Goal: Transaction & Acquisition: Purchase product/service

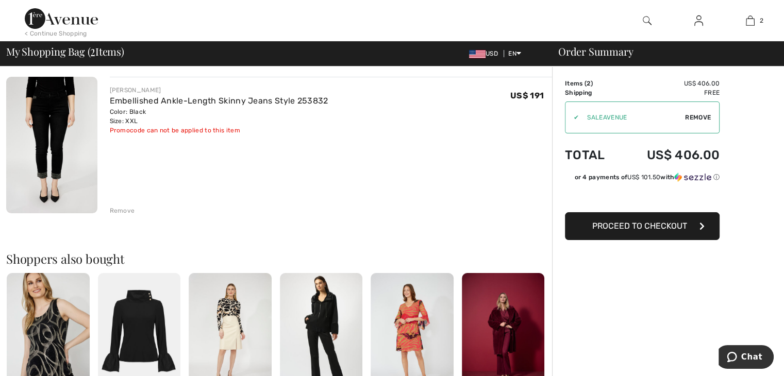
scroll to position [309, 0]
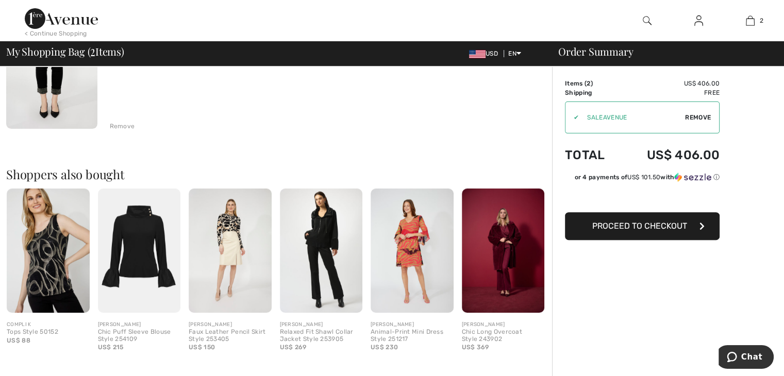
click at [139, 236] on img at bounding box center [139, 251] width 83 height 124
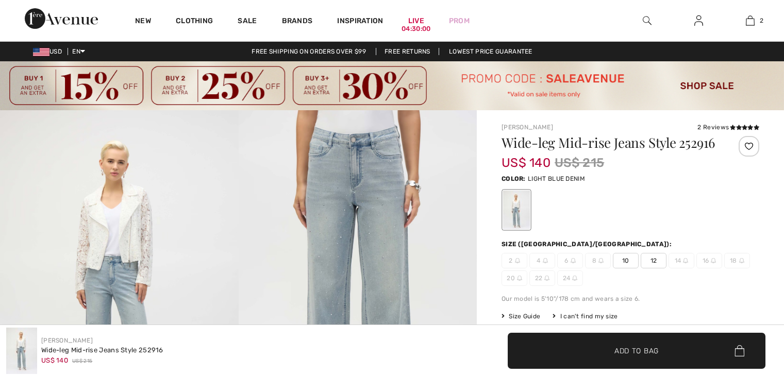
checkbox input "true"
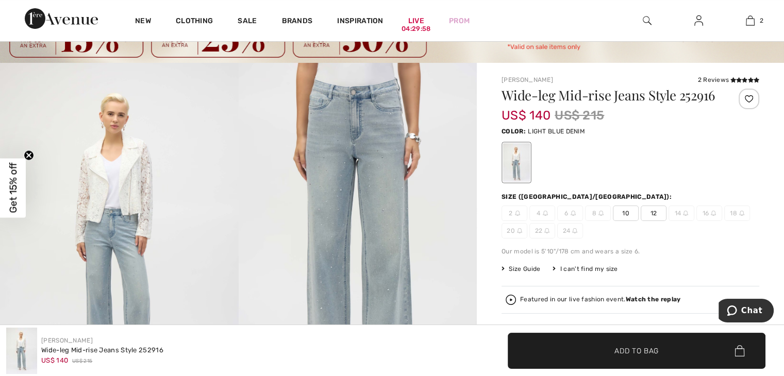
scroll to position [103, 0]
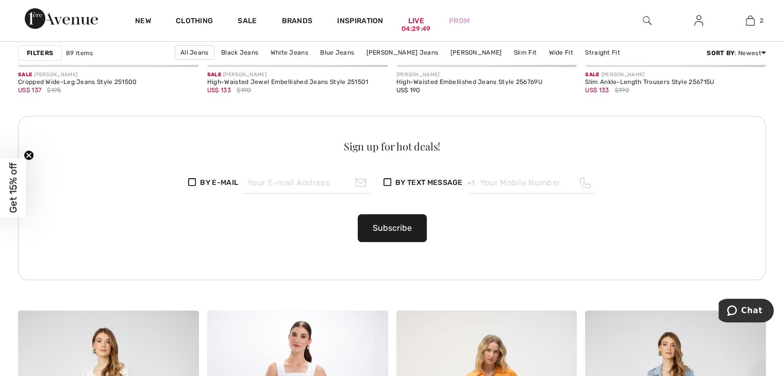
scroll to position [3867, 0]
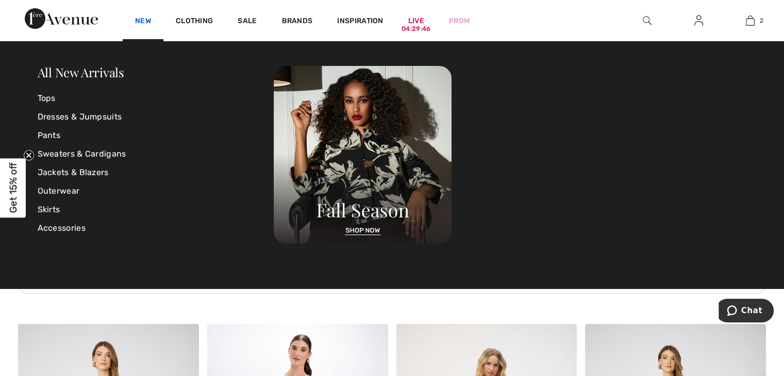
click at [144, 19] on link "New" at bounding box center [143, 21] width 16 height 11
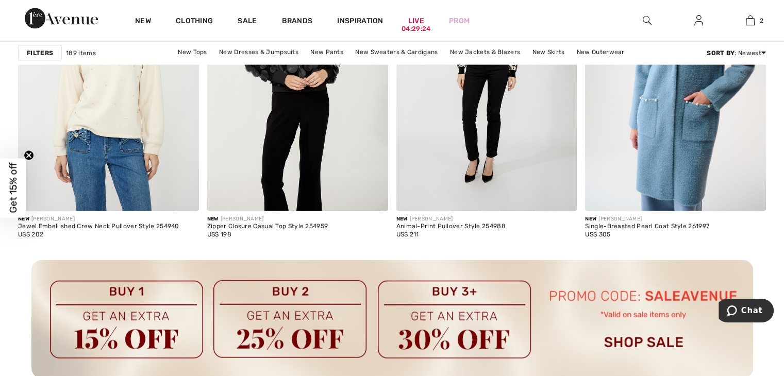
scroll to position [2114, 0]
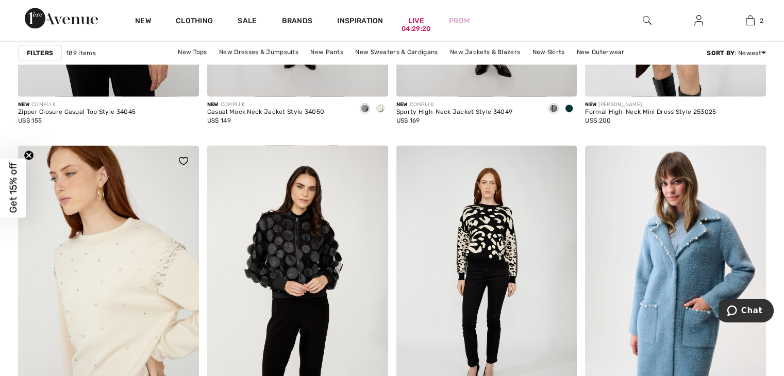
click at [112, 274] on img at bounding box center [108, 281] width 181 height 271
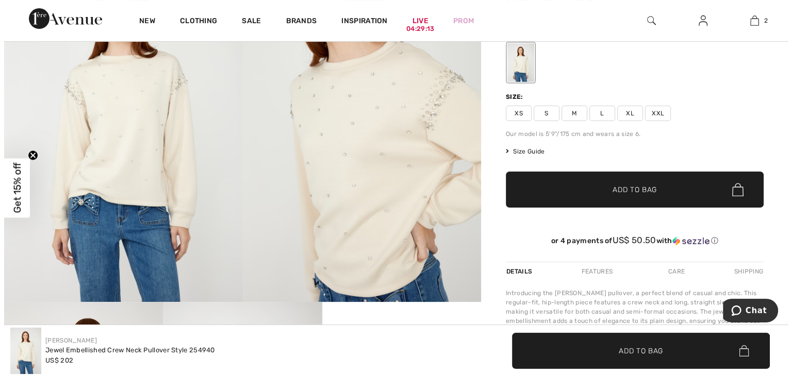
scroll to position [52, 0]
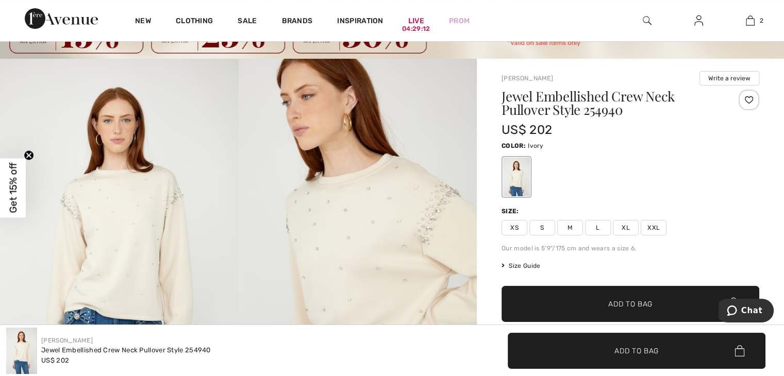
click at [378, 213] on img at bounding box center [358, 238] width 239 height 358
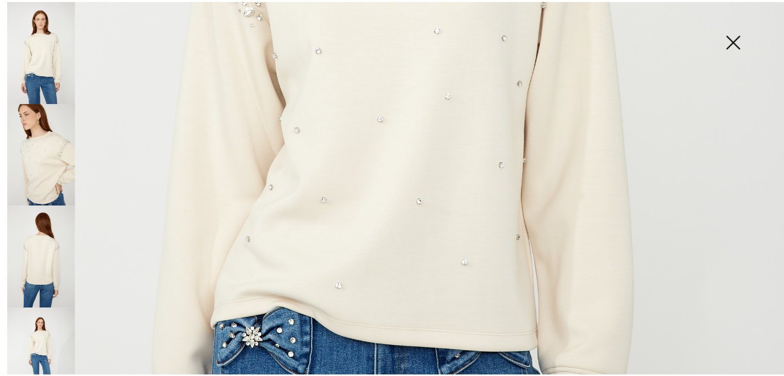
scroll to position [464, 0]
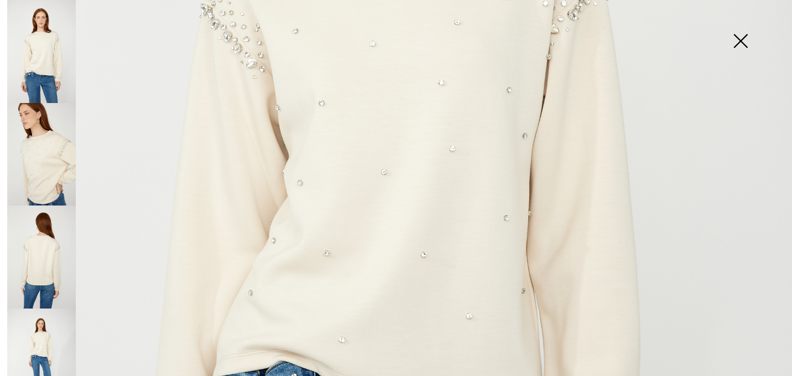
click at [742, 39] on img at bounding box center [741, 41] width 52 height 53
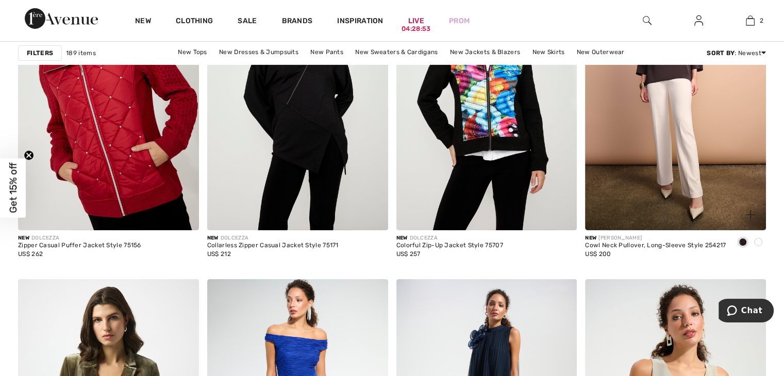
scroll to position [3299, 0]
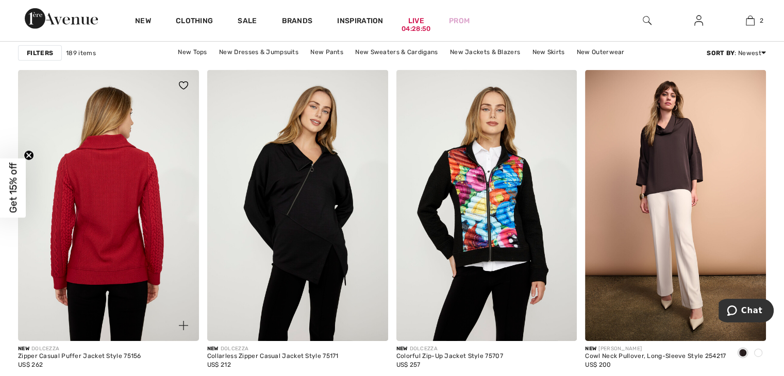
click at [84, 203] on img at bounding box center [108, 205] width 181 height 271
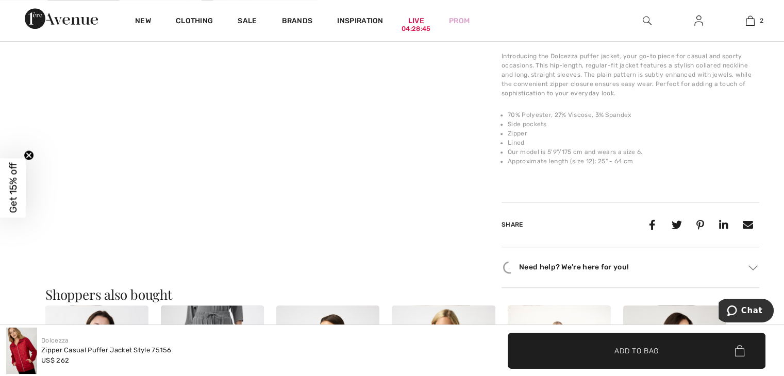
scroll to position [825, 0]
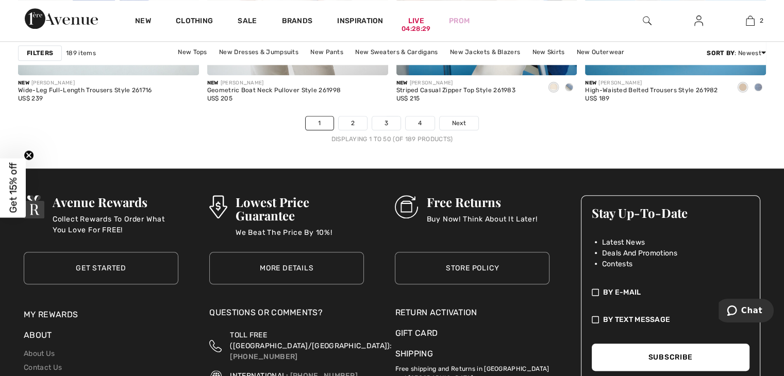
scroll to position [5052, 0]
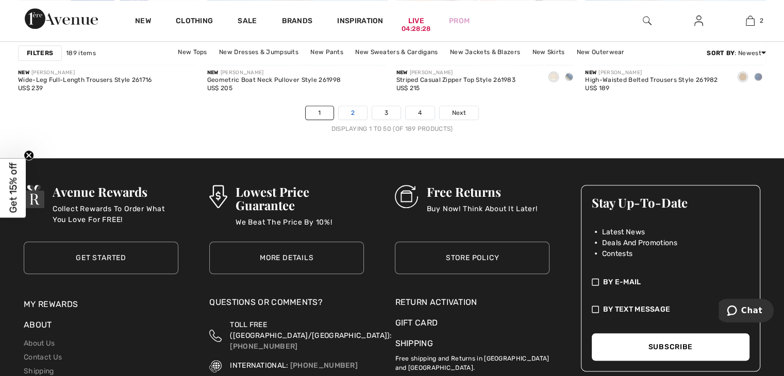
click at [352, 110] on link "2" at bounding box center [353, 112] width 28 height 13
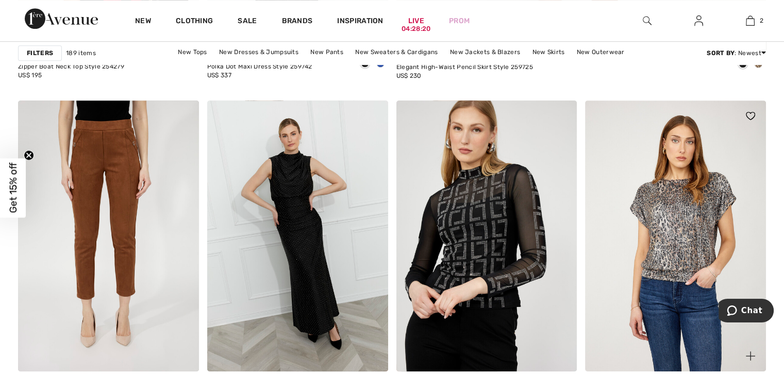
scroll to position [773, 0]
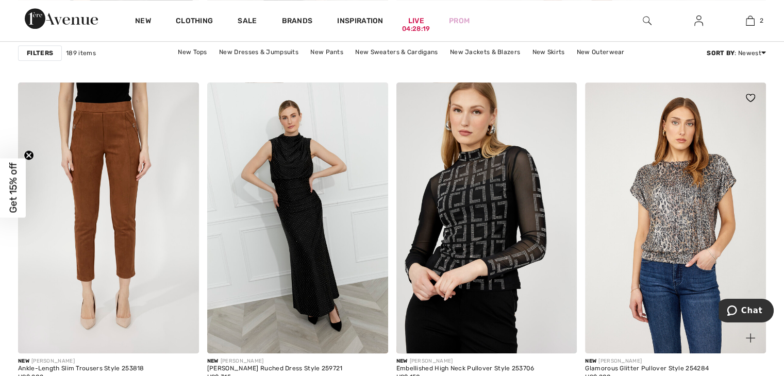
click at [674, 208] on img at bounding box center [675, 217] width 181 height 271
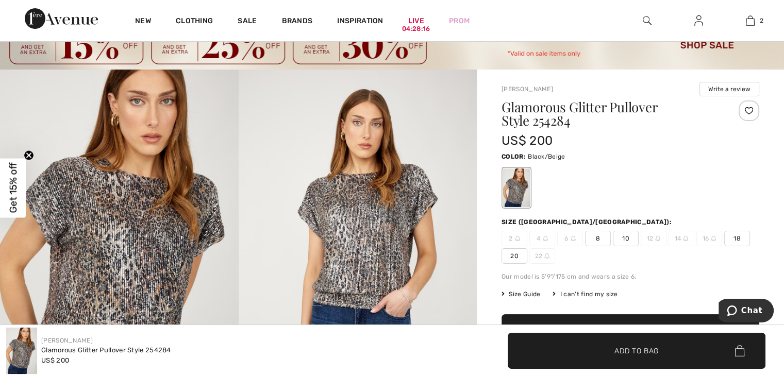
scroll to position [155, 0]
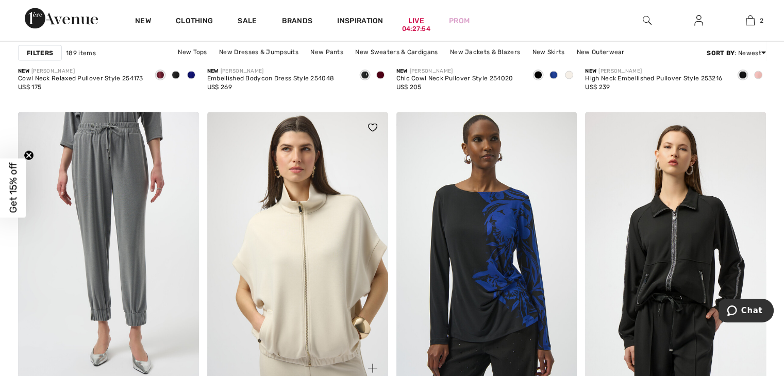
scroll to position [2165, 0]
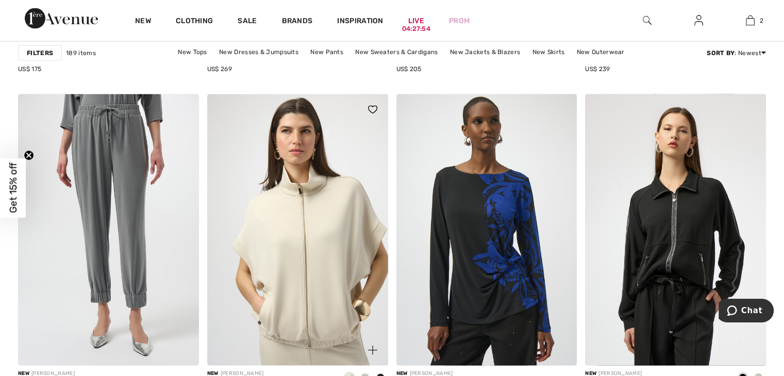
click at [287, 245] on img at bounding box center [297, 229] width 181 height 271
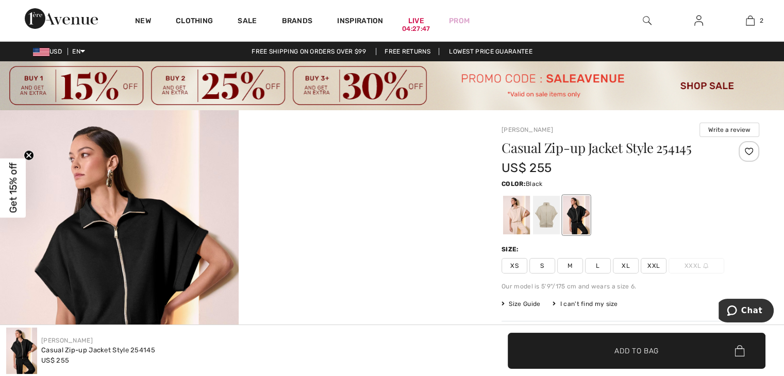
click at [119, 240] on img at bounding box center [119, 289] width 239 height 358
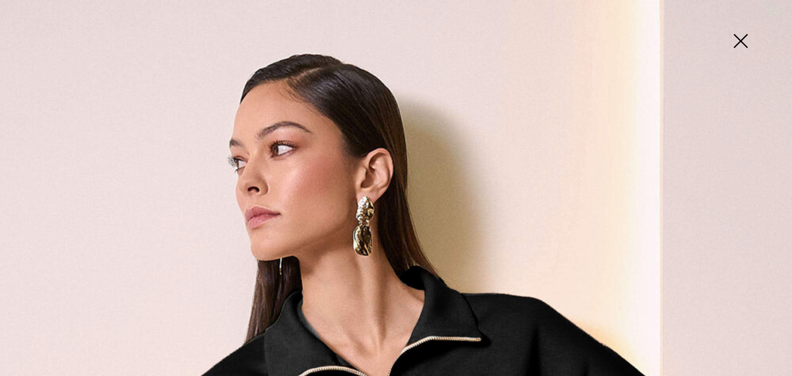
scroll to position [155, 0]
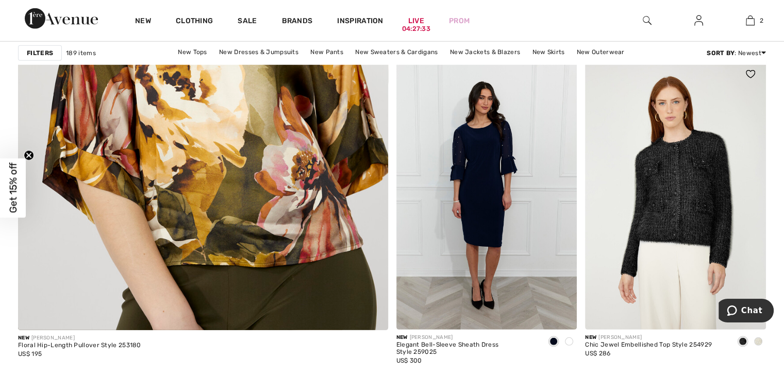
scroll to position [2990, 0]
click at [687, 190] on img at bounding box center [675, 194] width 181 height 271
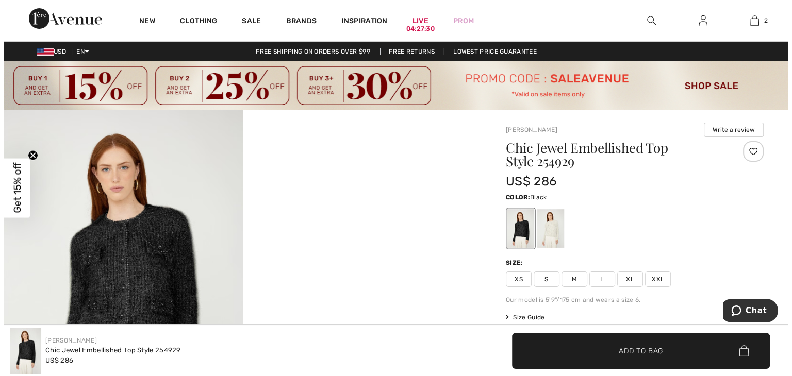
scroll to position [52, 0]
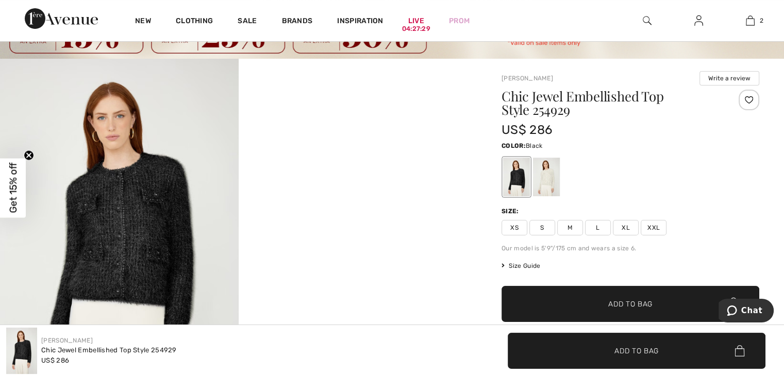
click at [122, 218] on img at bounding box center [119, 238] width 239 height 358
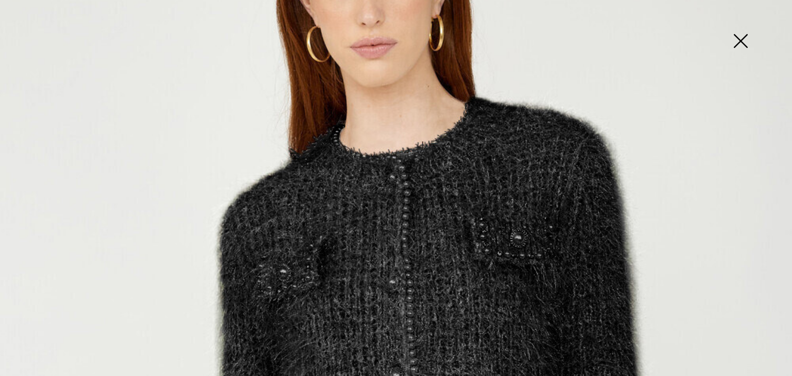
scroll to position [361, 0]
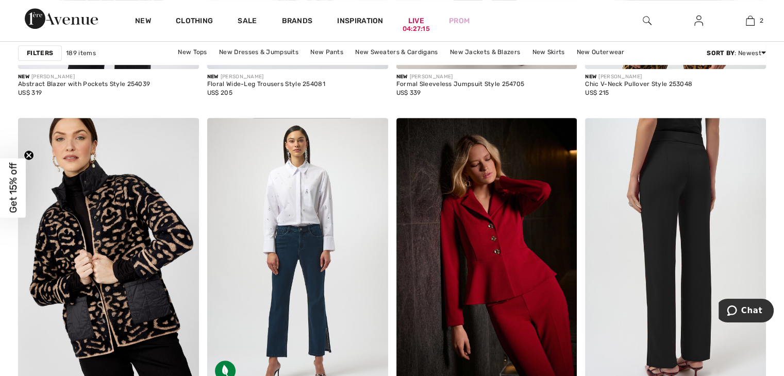
scroll to position [4382, 0]
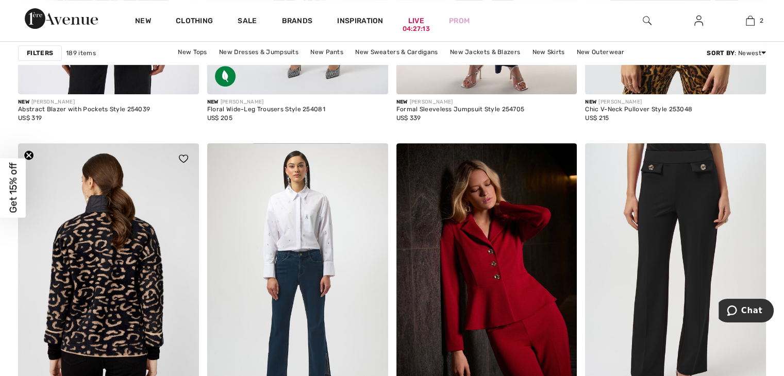
click at [93, 263] on img at bounding box center [108, 278] width 181 height 271
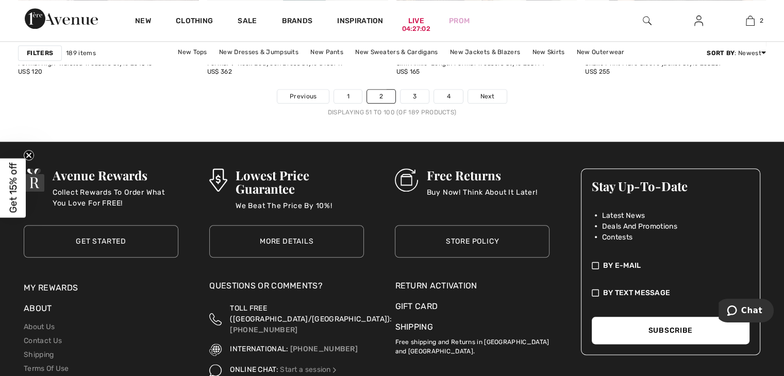
scroll to position [5001, 0]
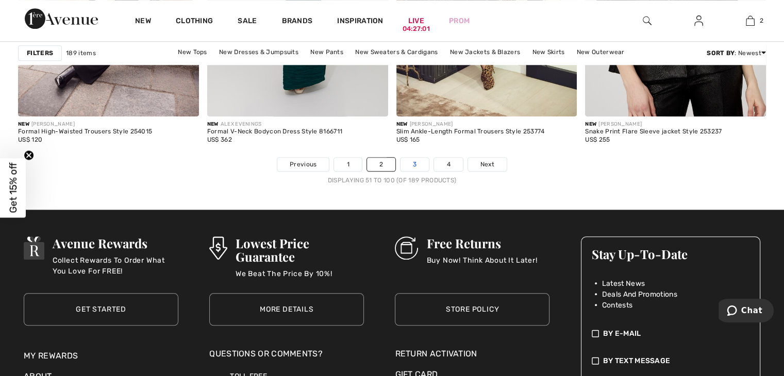
click at [414, 163] on link "3" at bounding box center [415, 164] width 28 height 13
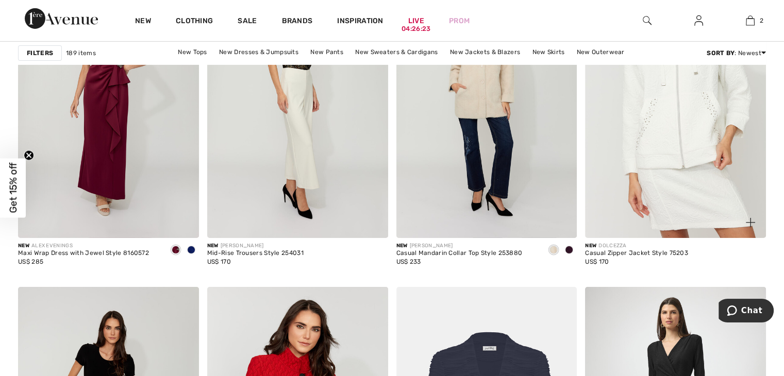
scroll to position [3351, 0]
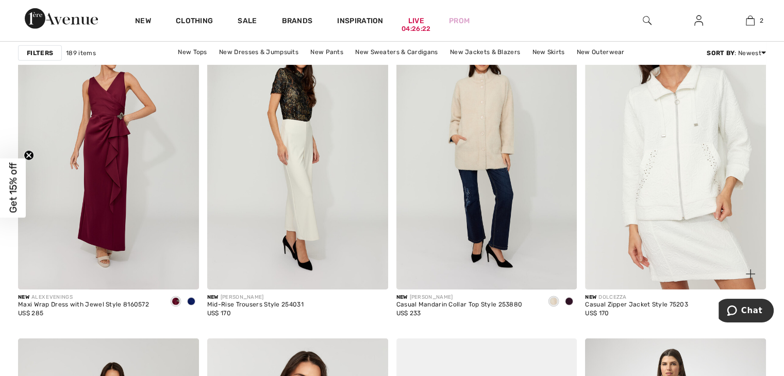
click at [680, 137] on img at bounding box center [675, 154] width 181 height 271
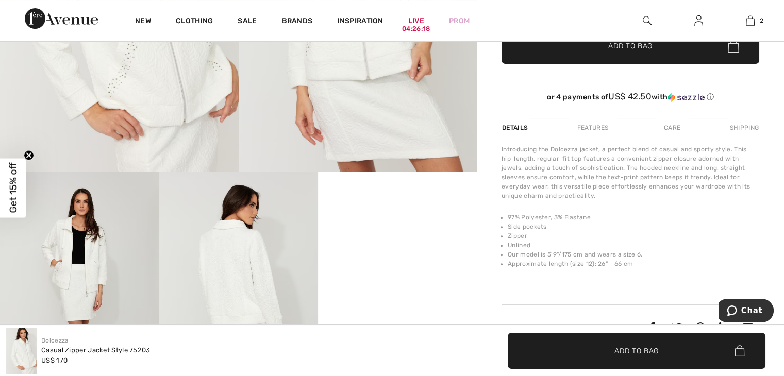
scroll to position [309, 0]
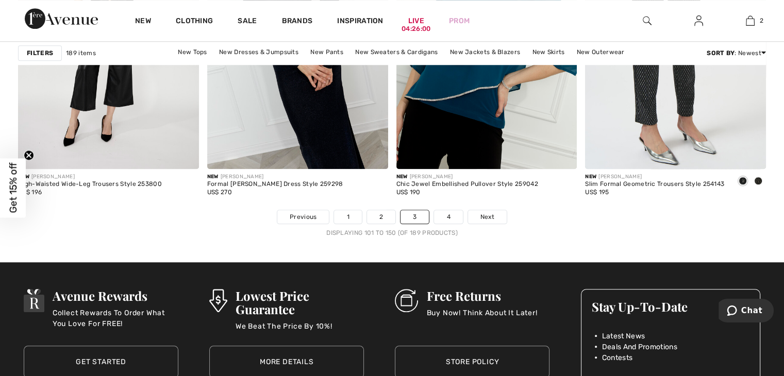
scroll to position [4949, 0]
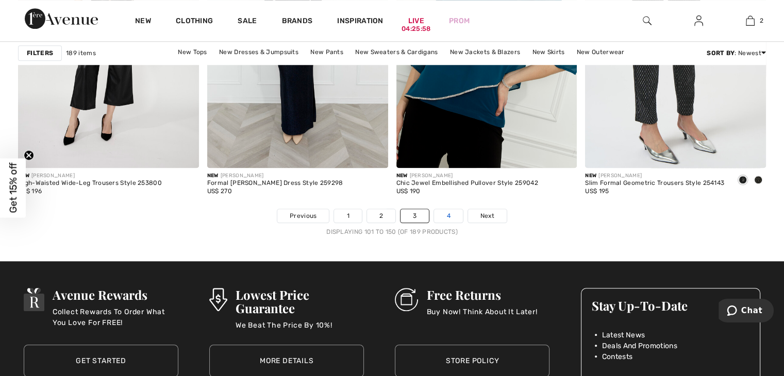
click at [445, 213] on link "4" at bounding box center [448, 215] width 28 height 13
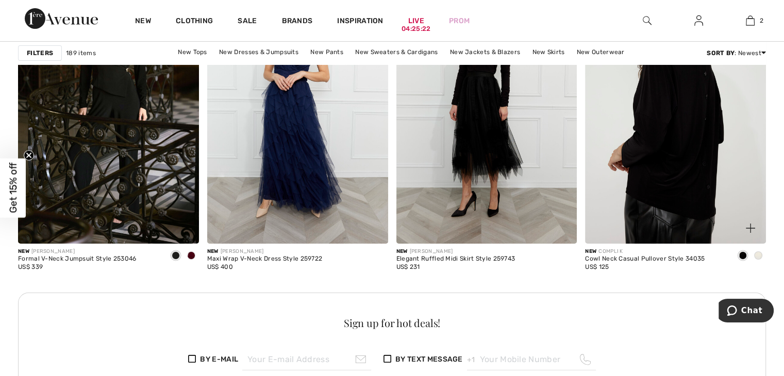
scroll to position [3711, 0]
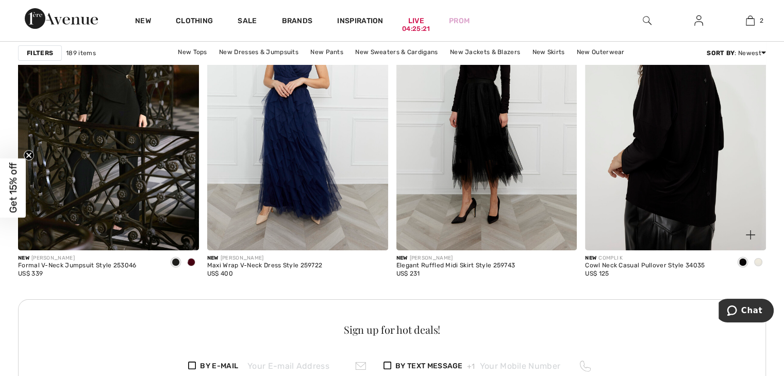
click at [679, 137] on img at bounding box center [675, 114] width 181 height 271
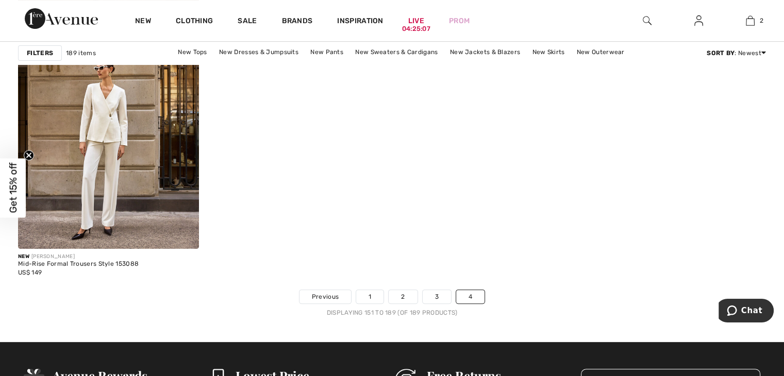
scroll to position [4226, 0]
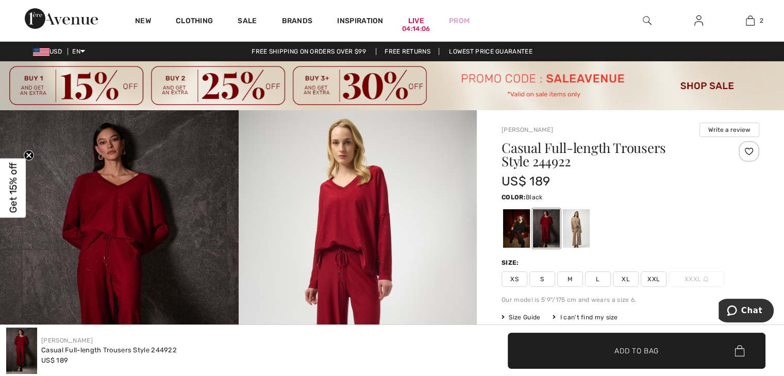
click at [520, 227] on div at bounding box center [516, 228] width 27 height 39
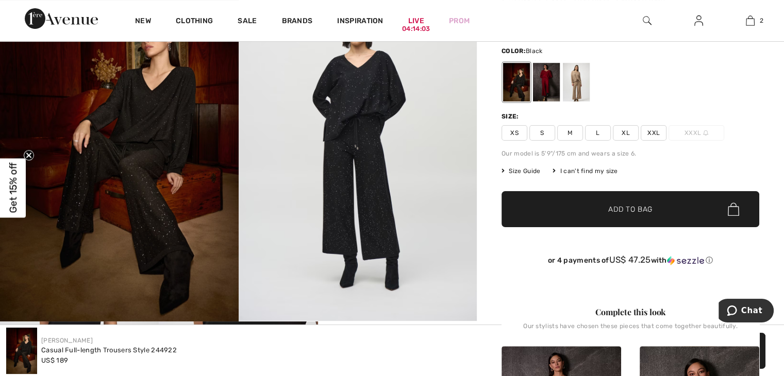
scroll to position [155, 0]
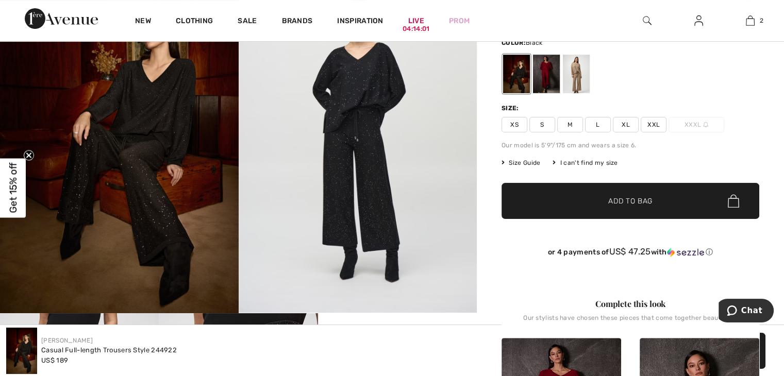
click at [652, 121] on span "XXL" at bounding box center [654, 124] width 26 height 15
click at [629, 201] on span "Add to Bag" at bounding box center [630, 201] width 44 height 11
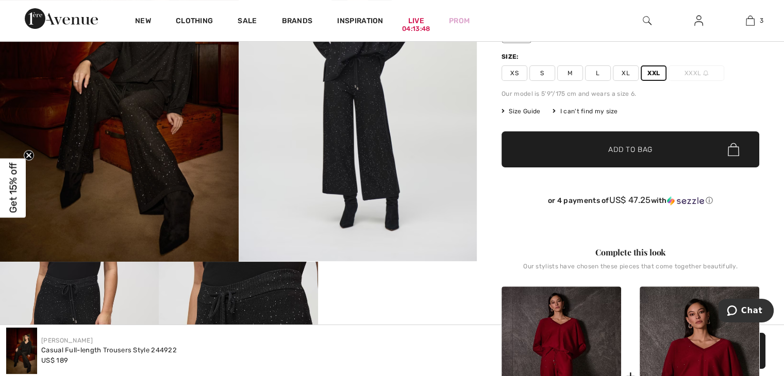
scroll to position [0, 0]
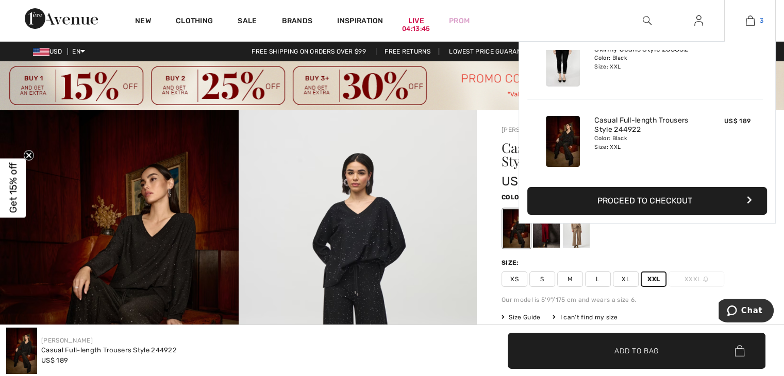
click at [749, 24] on img at bounding box center [750, 20] width 9 height 12
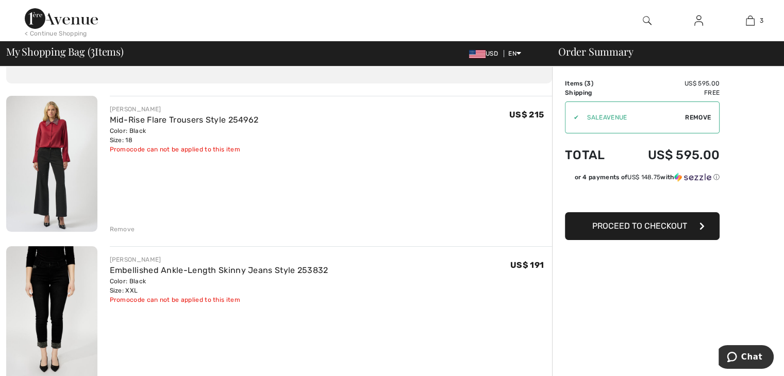
scroll to position [52, 0]
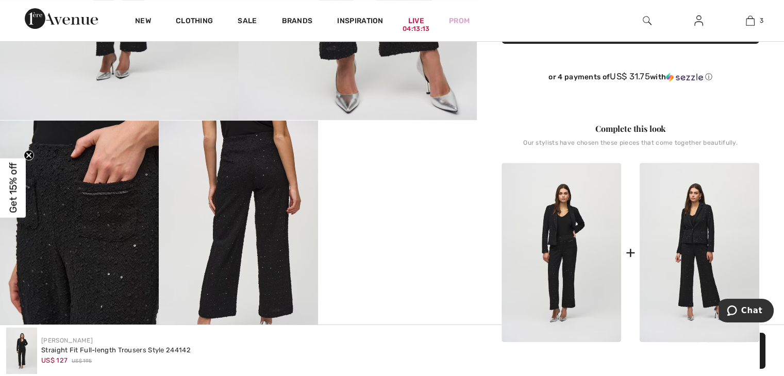
scroll to position [412, 0]
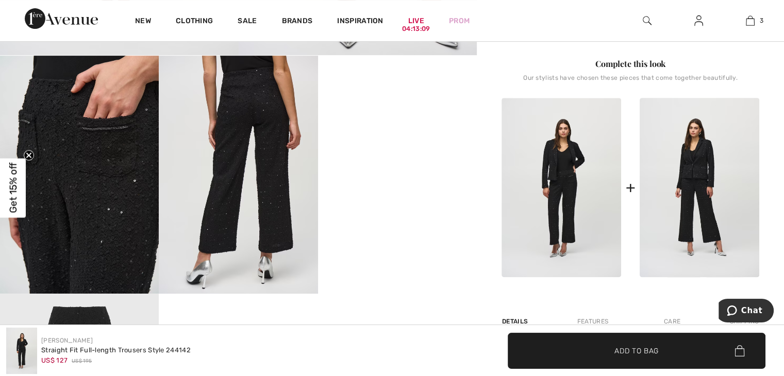
click at [252, 119] on img at bounding box center [238, 175] width 159 height 238
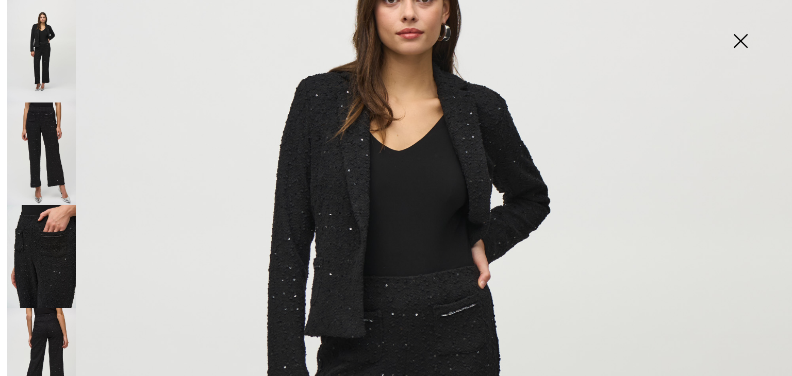
scroll to position [361, 0]
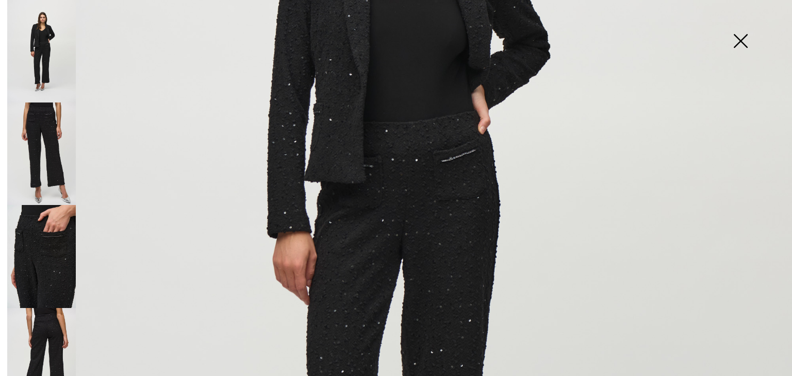
click at [427, 171] on img at bounding box center [396, 232] width 792 height 1187
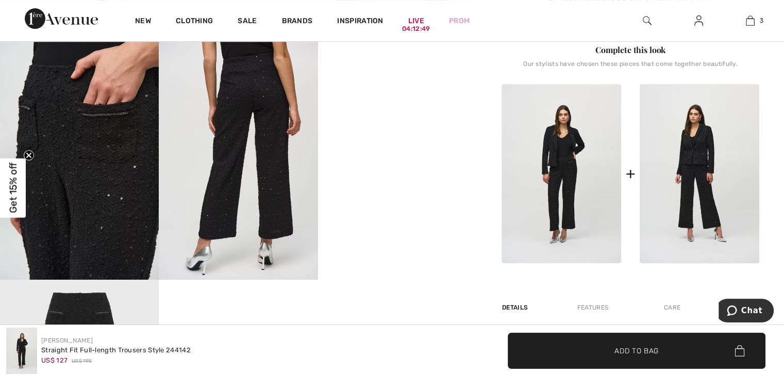
scroll to position [567, 0]
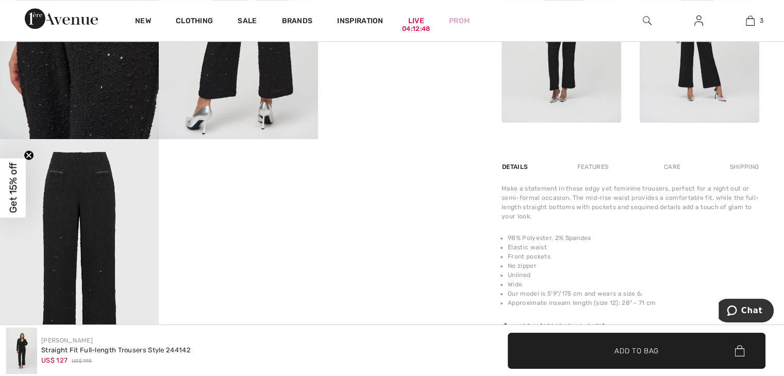
click at [562, 59] on img at bounding box center [562, 32] width 120 height 179
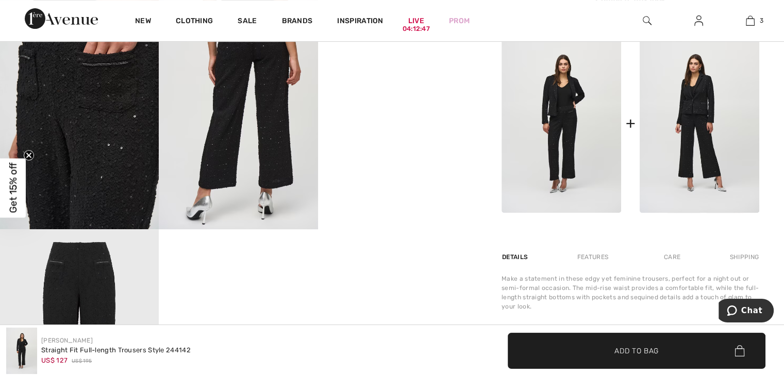
scroll to position [309, 0]
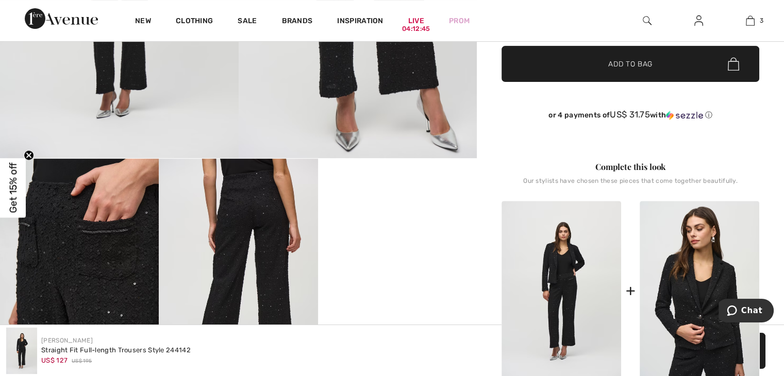
click at [702, 261] on img at bounding box center [700, 290] width 120 height 179
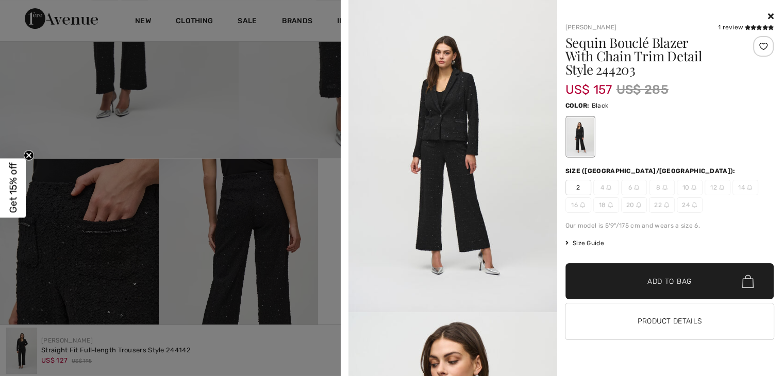
click at [452, 104] on img at bounding box center [453, 156] width 209 height 312
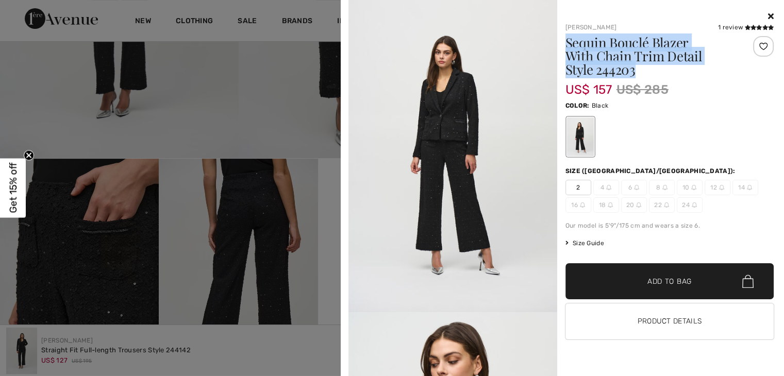
drag, startPoint x: 566, startPoint y: 42, endPoint x: 704, endPoint y: 70, distance: 141.4
click at [704, 70] on div "Joseph Ribkoff 1 review 1 review Sequin Bouclé Blazer With Chain Trim Detail St…" at bounding box center [665, 193] width 217 height 366
copy h1 "Sequin Bouclé Blazer With Chain Trim Detail Style 244203"
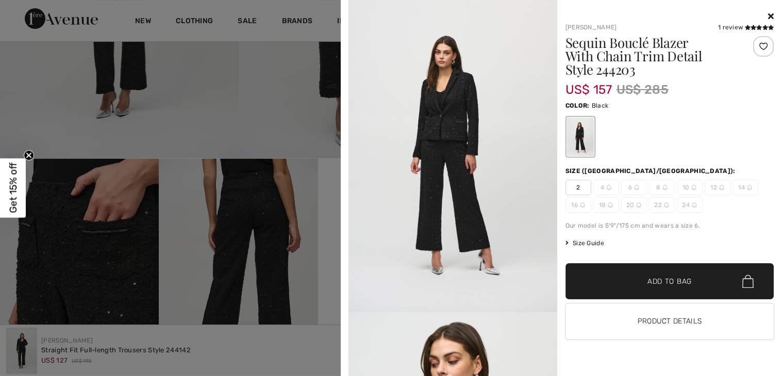
click at [773, 15] on div "Your browser does not support the video tag. Joseph Ribkoff 1 review 1 review S…" at bounding box center [562, 188] width 435 height 376
click at [773, 13] on icon at bounding box center [771, 16] width 6 height 8
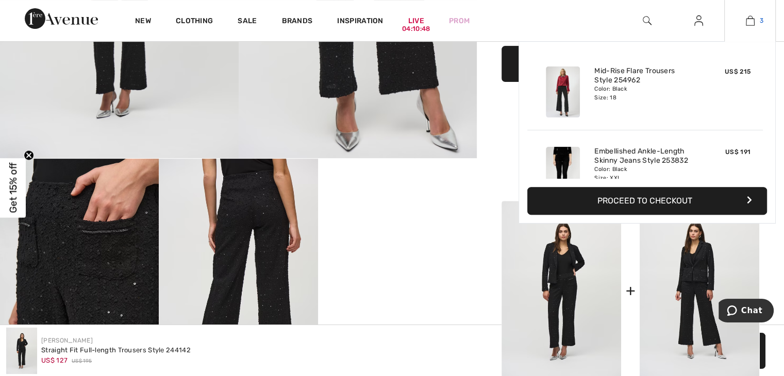
click at [753, 20] on img at bounding box center [750, 20] width 9 height 12
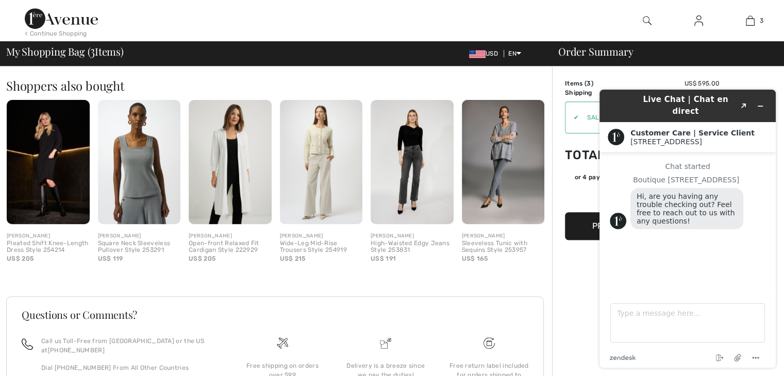
scroll to position [382, 0]
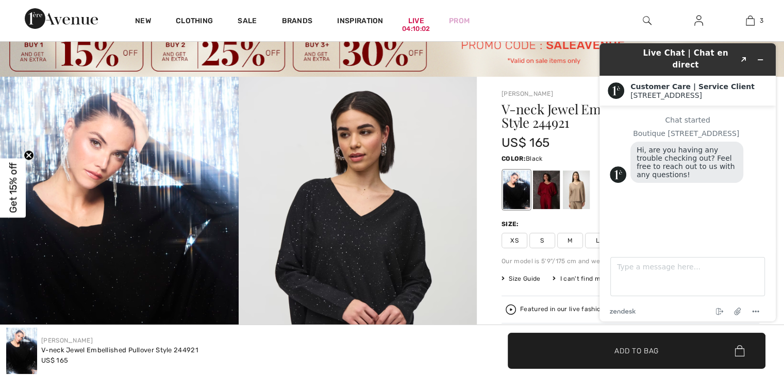
scroll to position [52, 0]
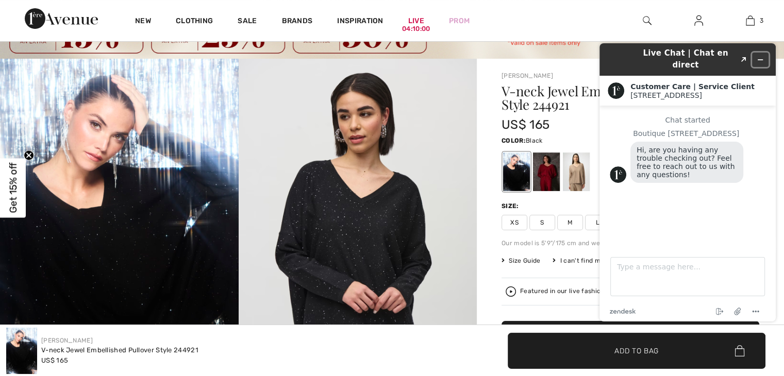
click at [764, 54] on button "Minimize widget" at bounding box center [760, 60] width 16 height 14
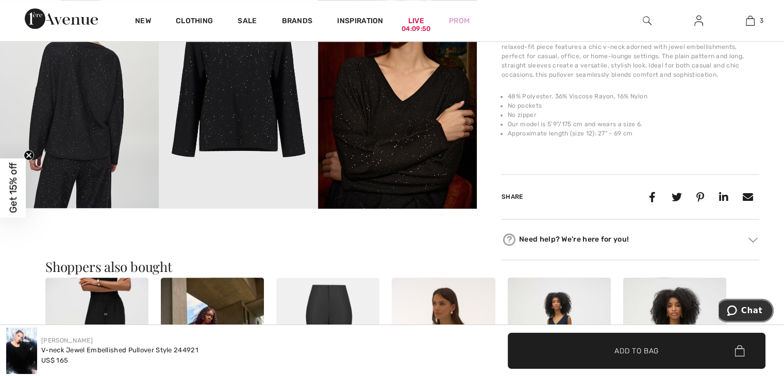
scroll to position [670, 0]
